Goal: Check status: Check status

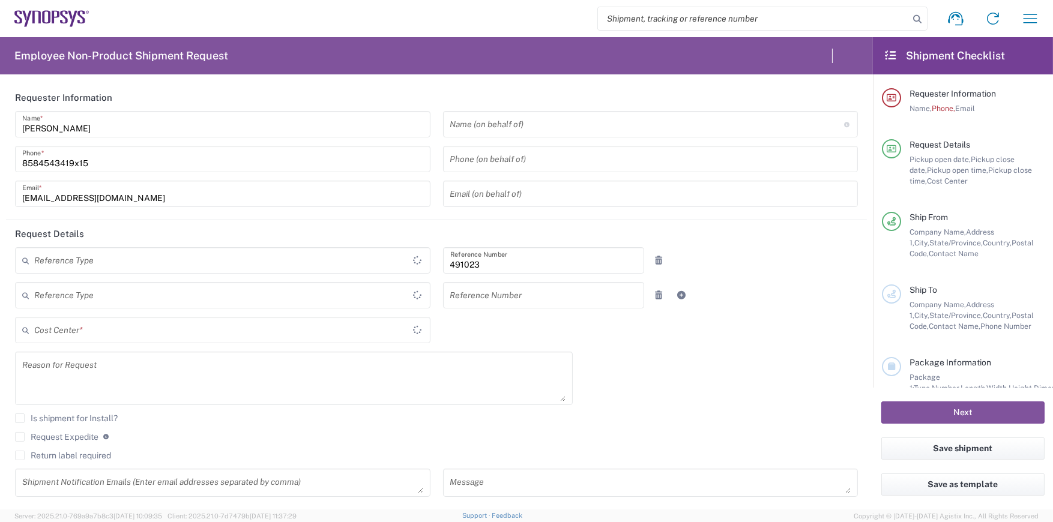
type input "Department"
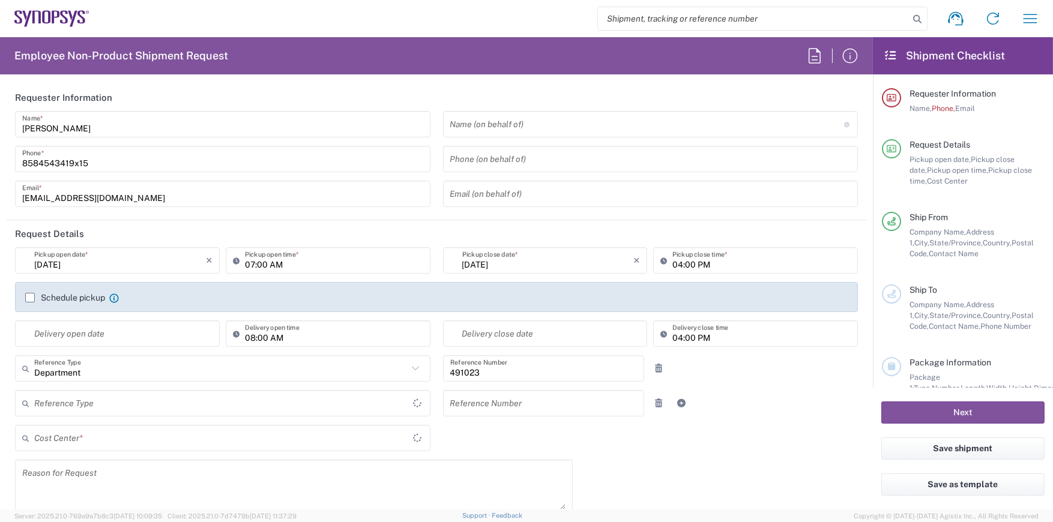
type input "[GEOGRAPHIC_DATA]"
type input "US01, SDG, M, HAPSOp 491023"
type input "Delivered at Place"
type input "[US_STATE]"
type input "[GEOGRAPHIC_DATA]"
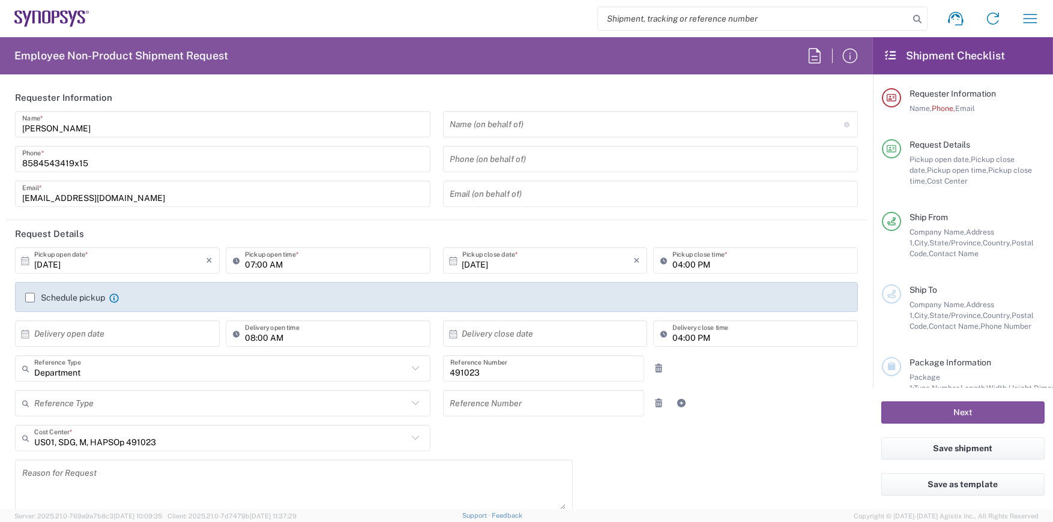
click at [858, 17] on input "search" at bounding box center [753, 18] width 311 height 23
type input "La Jolla US2D"
click at [849, 17] on input "search" at bounding box center [753, 18] width 311 height 23
click at [818, 17] on input "search" at bounding box center [753, 18] width 311 height 23
click at [730, 19] on input "search" at bounding box center [753, 18] width 311 height 23
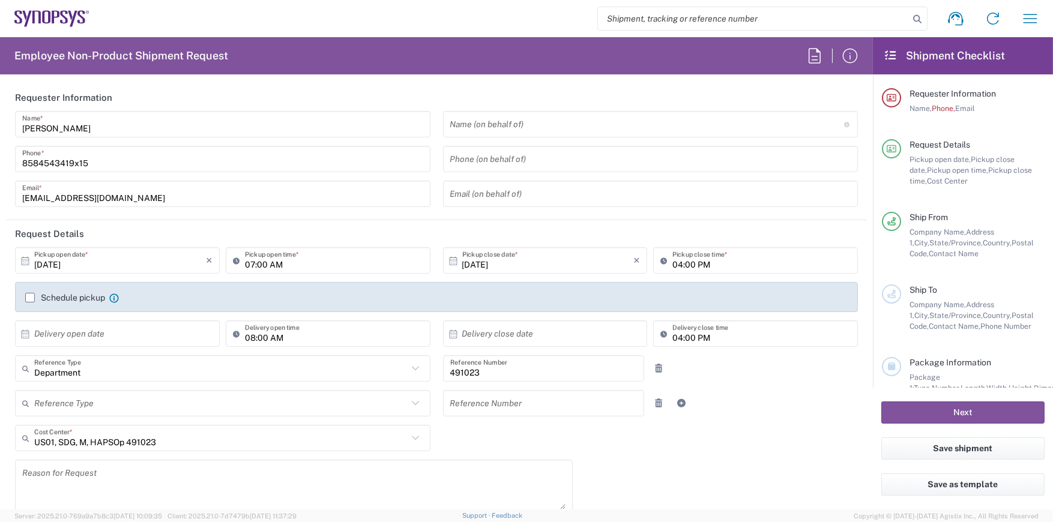
paste input "57050859"
type input "57050859"
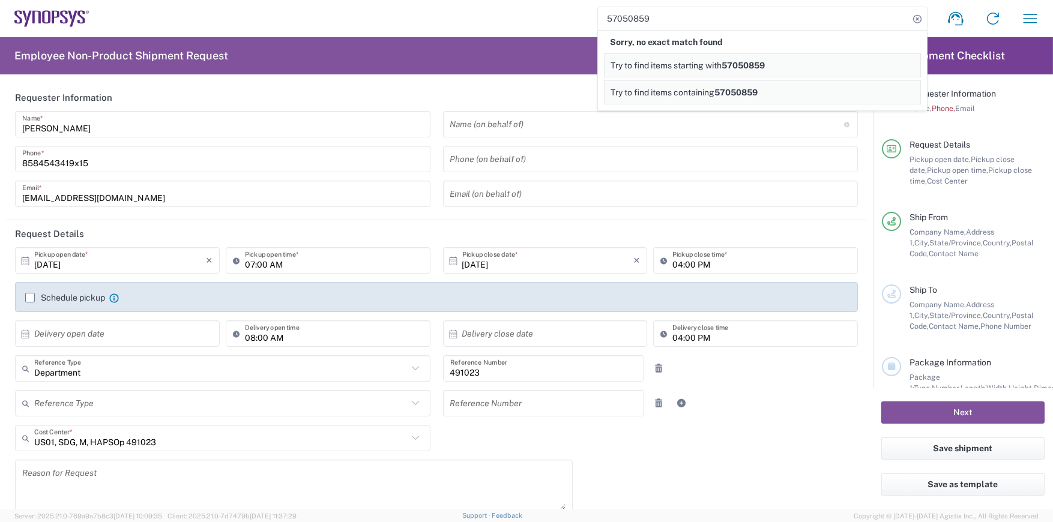
click at [559, 21] on div "57050859 Sorry, no exact match found Try to find items starting with 57050859 T…" at bounding box center [569, 18] width 960 height 29
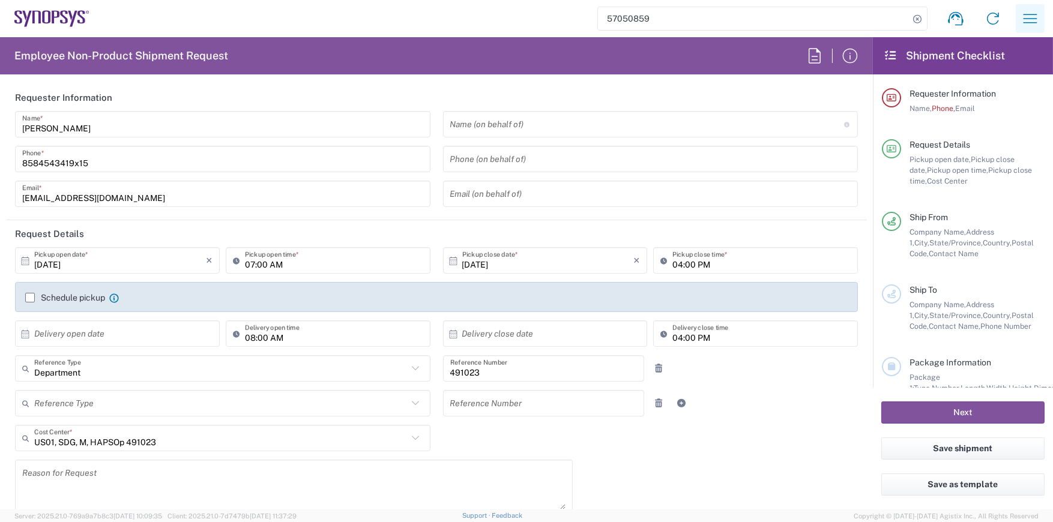
click at [1027, 16] on icon "button" at bounding box center [1030, 18] width 19 height 19
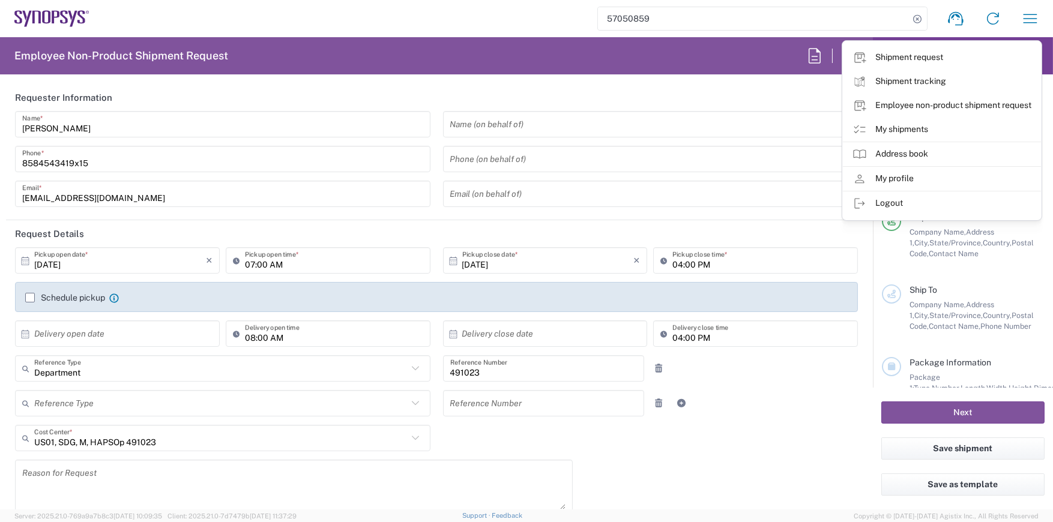
drag, startPoint x: 891, startPoint y: 77, endPoint x: 795, endPoint y: 153, distance: 122.3
click at [891, 77] on link "Shipment tracking" at bounding box center [942, 82] width 198 height 24
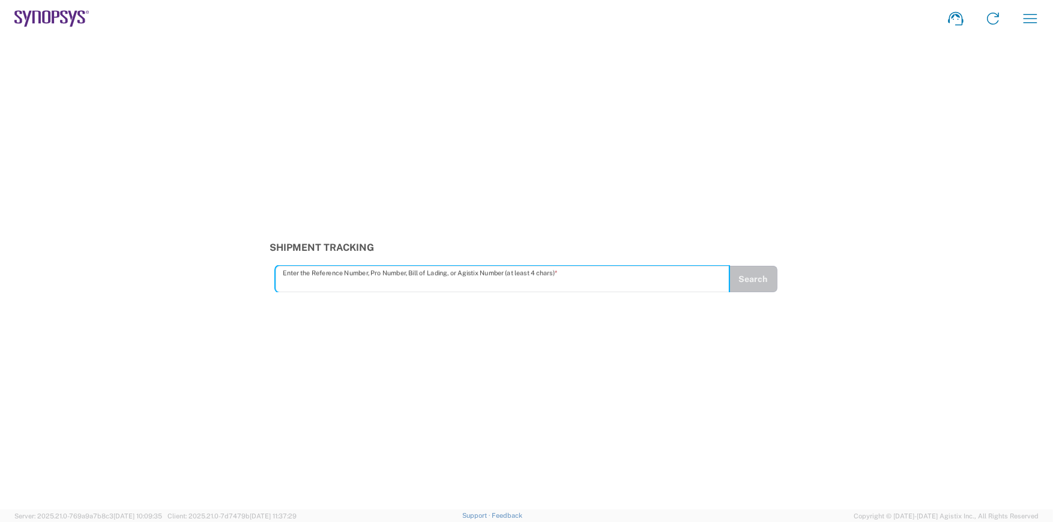
click at [380, 285] on input "text" at bounding box center [503, 279] width 440 height 21
type input "57050859"
click at [748, 276] on button "Search" at bounding box center [752, 279] width 49 height 26
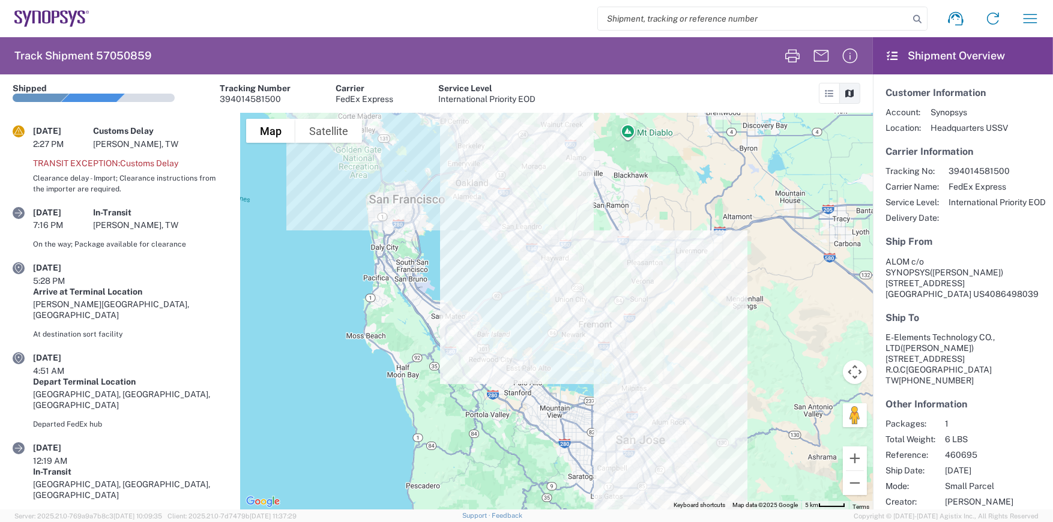
click at [20, 132] on icon at bounding box center [18, 131] width 11 height 11
click at [144, 145] on div "[PERSON_NAME], TW" at bounding box center [160, 144] width 135 height 11
click at [136, 158] on div "Transit exception: Customs Delay" at bounding box center [130, 163] width 195 height 11
drag, startPoint x: 50, startPoint y: 175, endPoint x: 226, endPoint y: 181, distance: 175.4
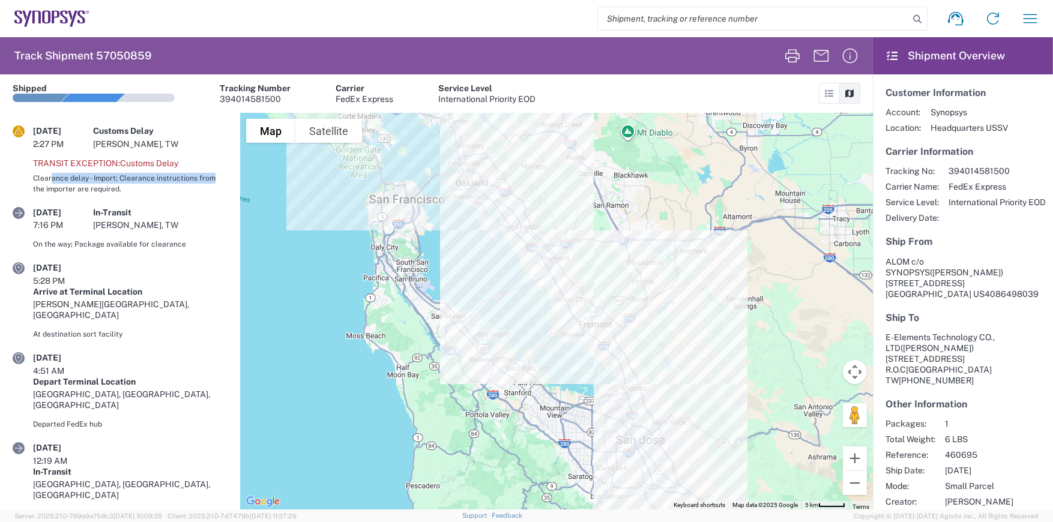
click at [226, 181] on article "[DATE] 2:27 PM Customs Delay TA [PERSON_NAME], TW Transit exception: Customs De…" at bounding box center [120, 167] width 240 height 82
click at [256, 97] on div "394014581500" at bounding box center [255, 99] width 71 height 11
copy div "394014581500"
